Goal: Find specific page/section: Find specific page/section

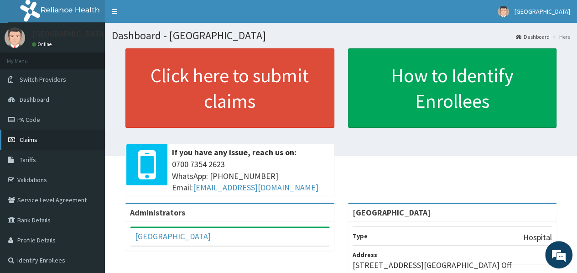
click at [36, 138] on span "Claims" at bounding box center [29, 139] width 18 height 8
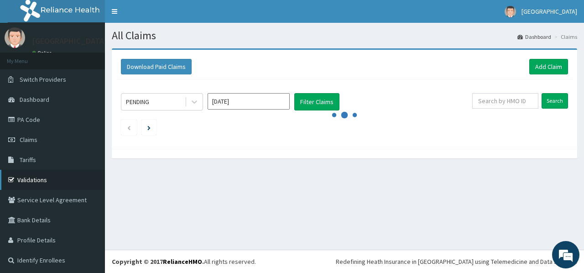
click at [23, 176] on link "Validations" at bounding box center [52, 180] width 105 height 20
